Goal: Transaction & Acquisition: Purchase product/service

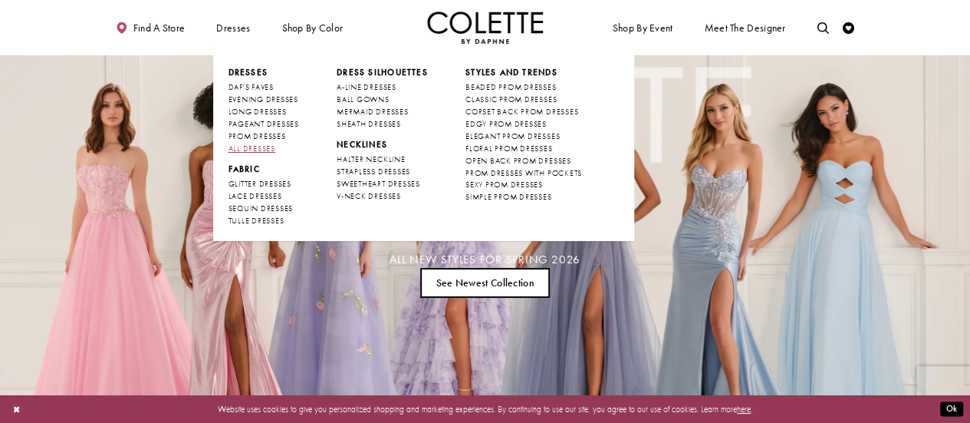
click at [267, 147] on span "ALL DRESSES" at bounding box center [251, 148] width 47 height 10
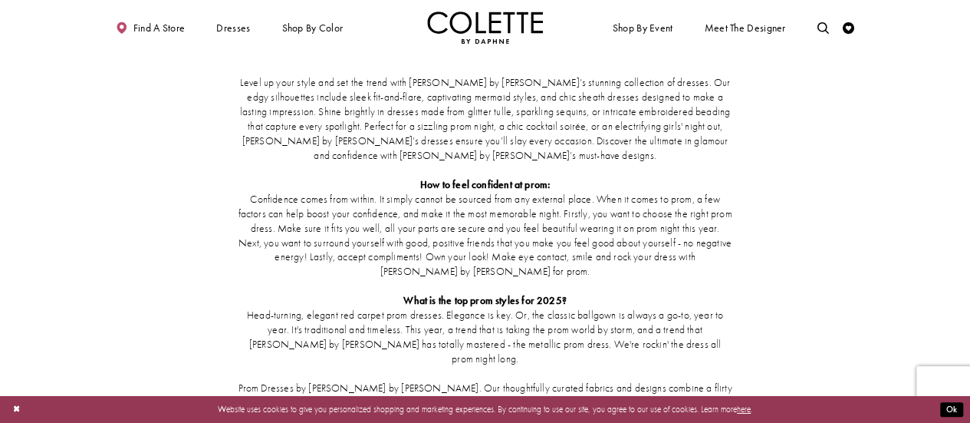
scroll to position [2199, 0]
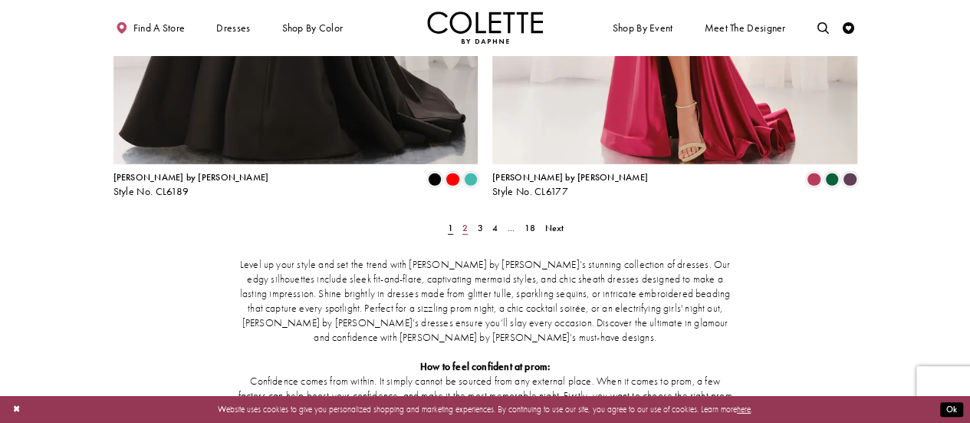
click at [465, 222] on span "2" at bounding box center [464, 228] width 5 height 12
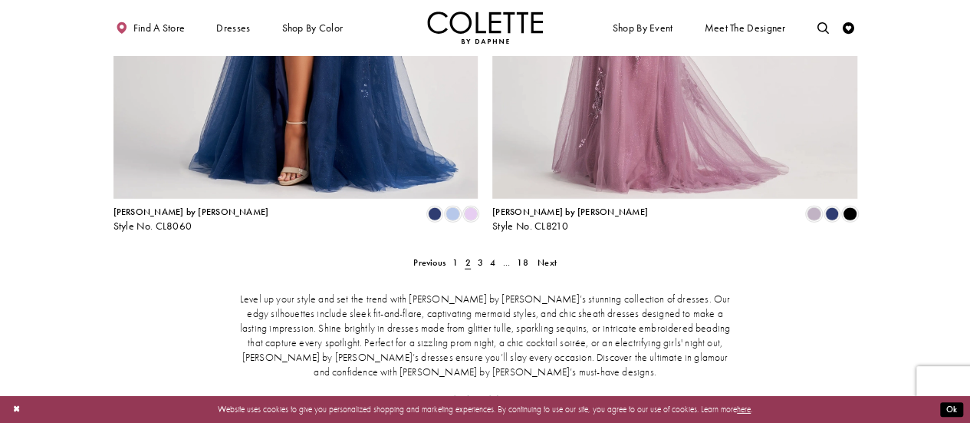
scroll to position [2443, 0]
